Goal: Book appointment/travel/reservation

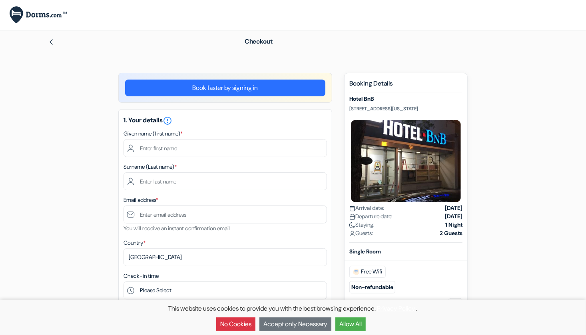
click at [449, 159] on img at bounding box center [405, 160] width 113 height 85
click at [415, 189] on img at bounding box center [405, 160] width 113 height 85
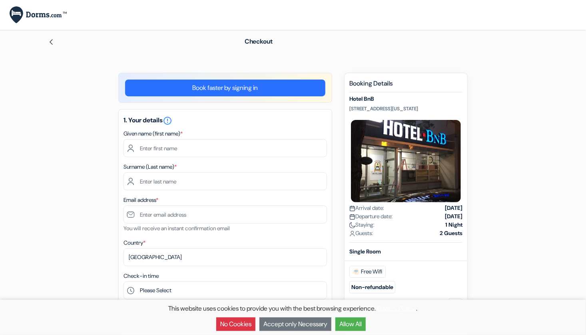
click at [50, 41] on img at bounding box center [51, 42] width 6 height 6
